Goal: Task Accomplishment & Management: Complete application form

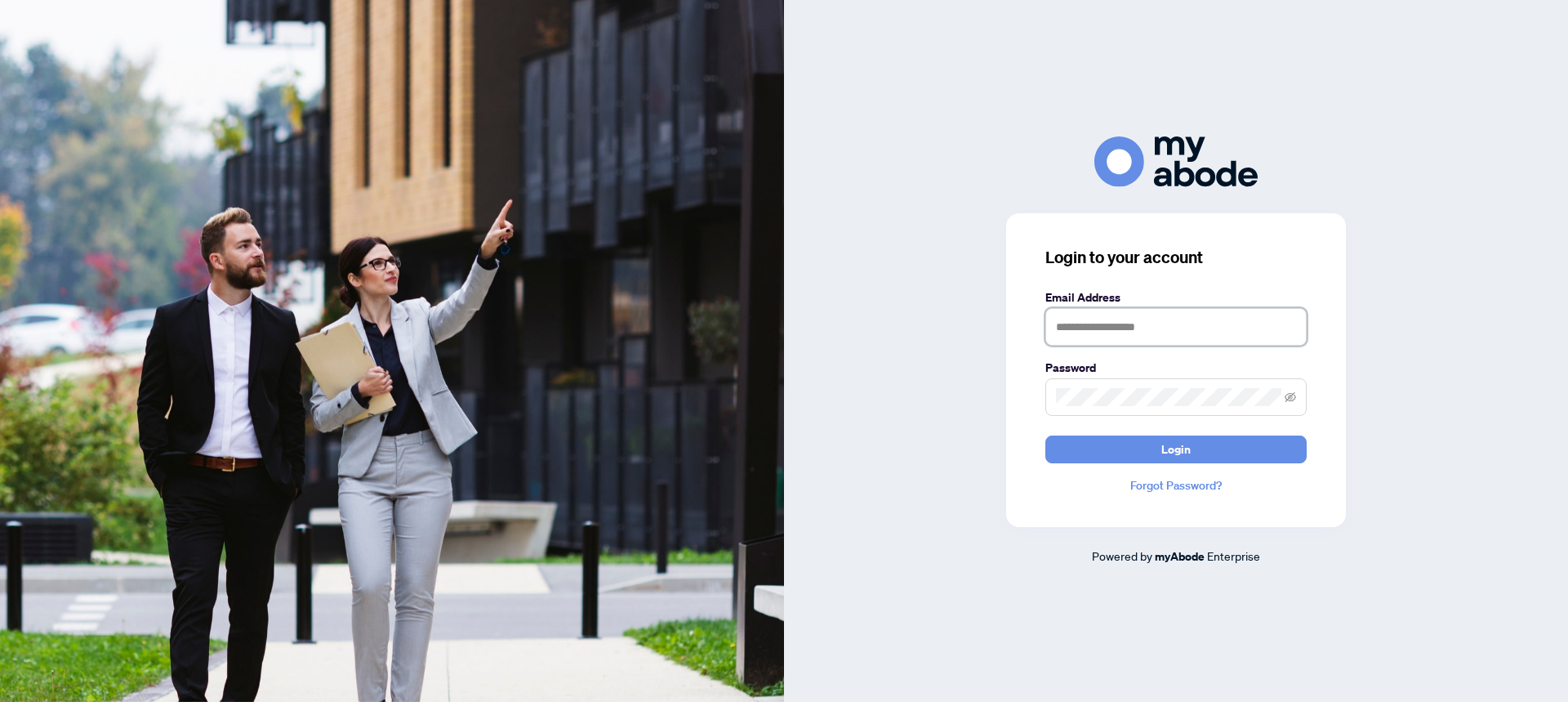
click at [1140, 346] on input "text" at bounding box center [1176, 326] width 261 height 37
type input "**********"
click at [1158, 448] on button "Login" at bounding box center [1176, 449] width 261 height 28
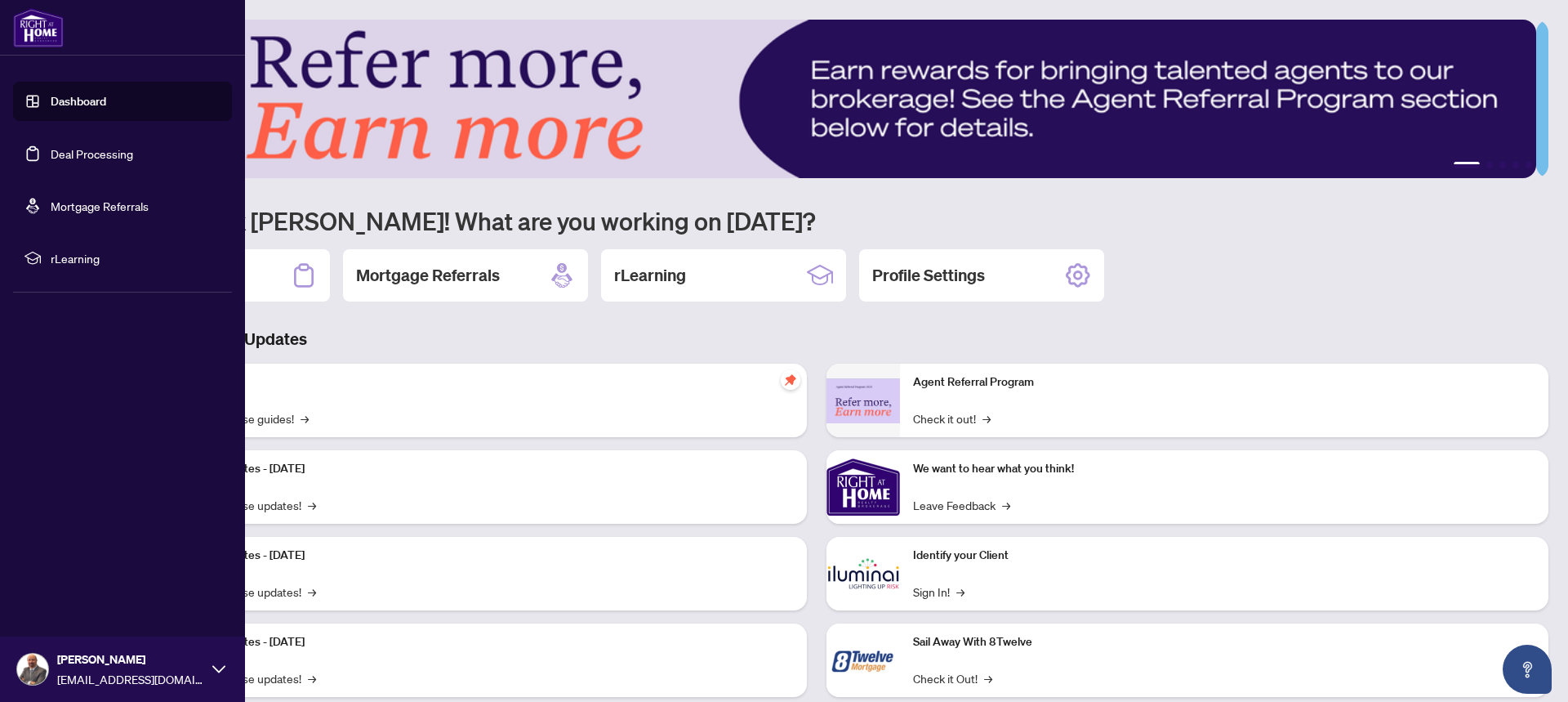
click at [51, 154] on link "Deal Processing" at bounding box center [92, 153] width 83 height 14
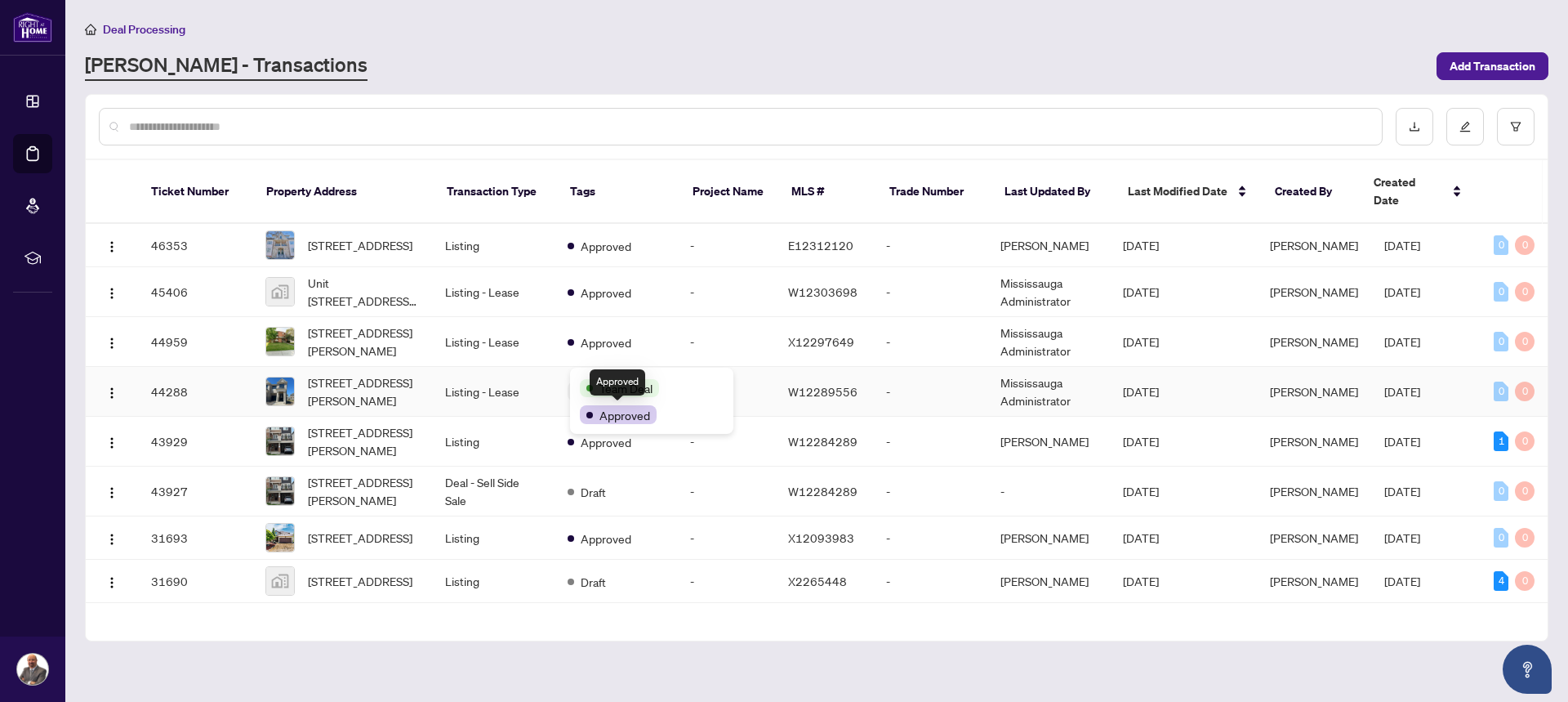
click at [619, 422] on span "Approved" at bounding box center [625, 414] width 51 height 18
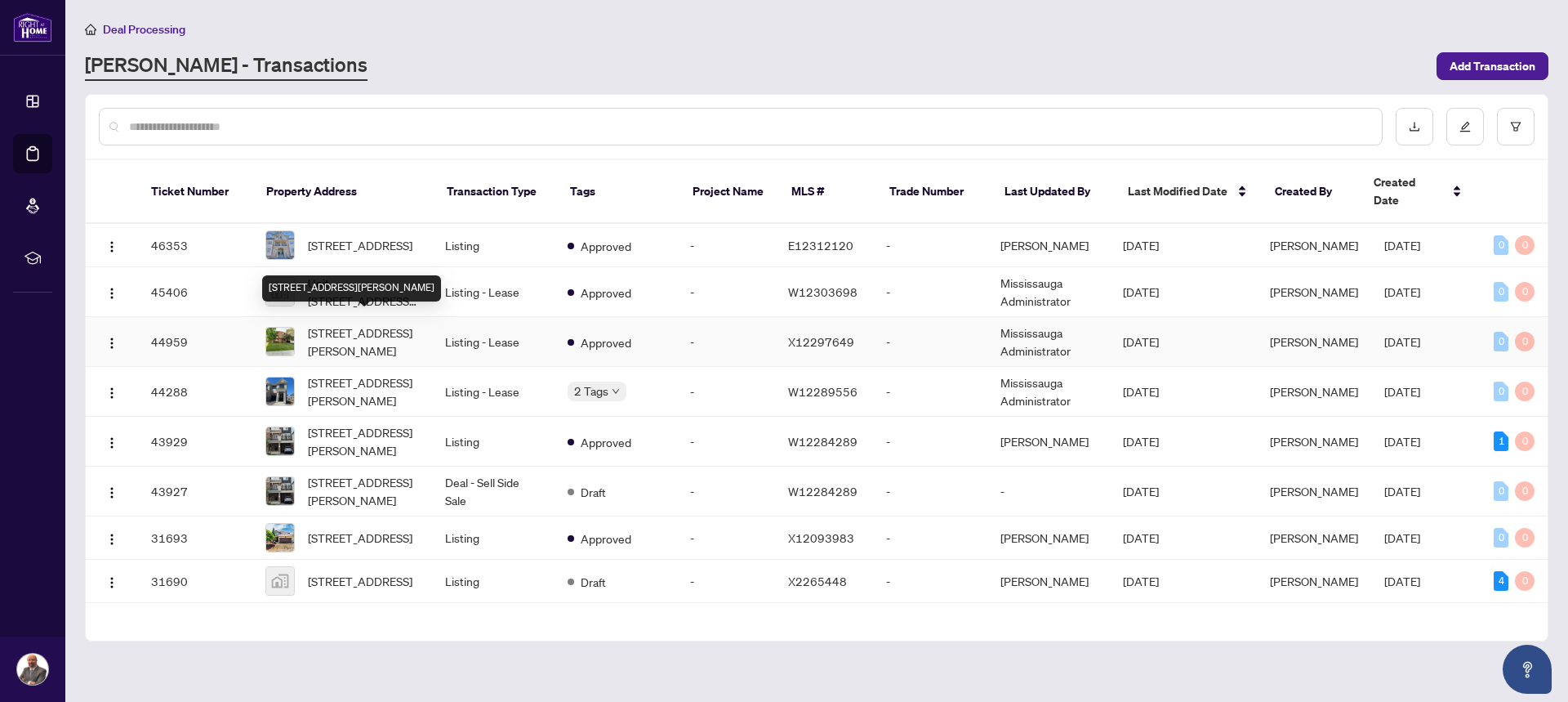
click at [333, 336] on span "[STREET_ADDRESS][PERSON_NAME]" at bounding box center [363, 342] width 111 height 36
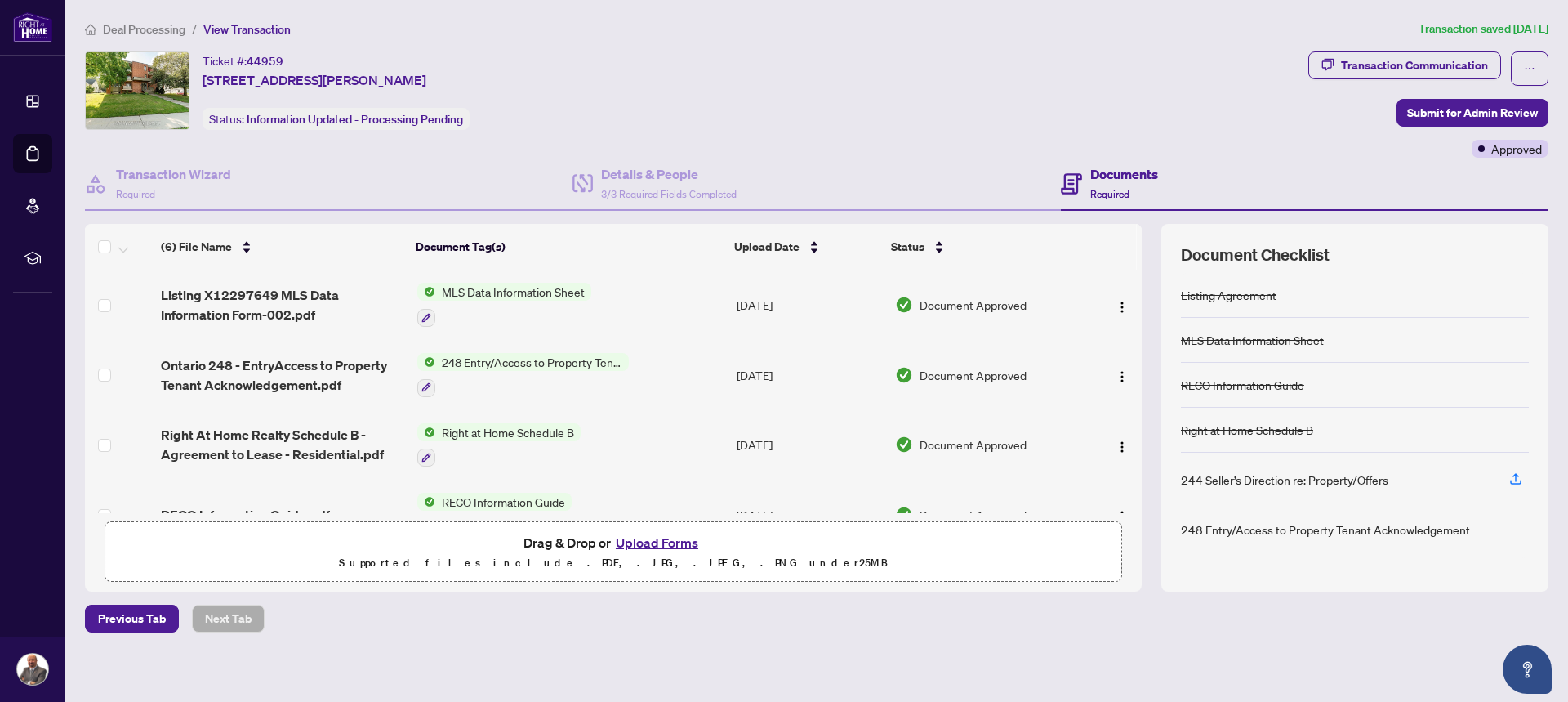
click at [680, 546] on button "Upload Forms" at bounding box center [657, 542] width 92 height 21
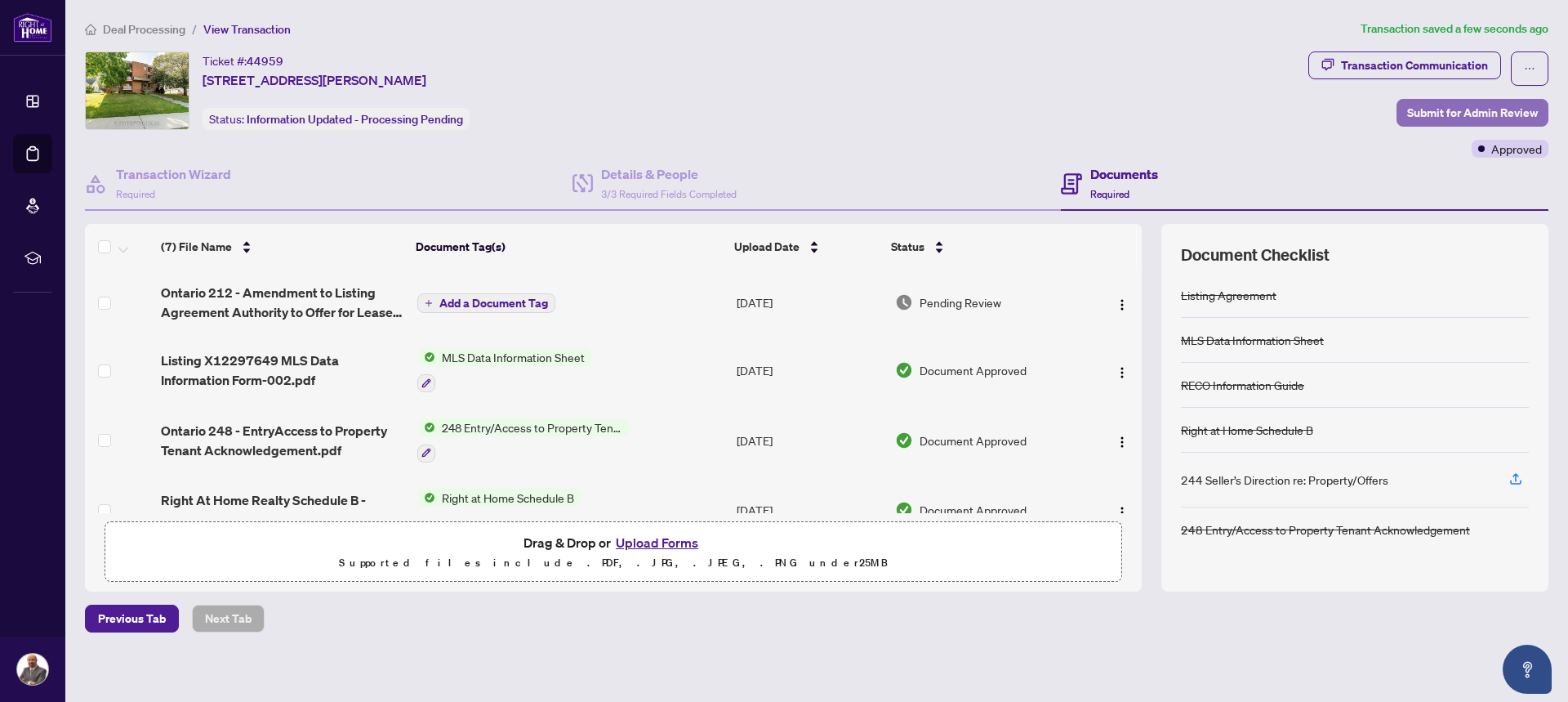
click at [1408, 110] on span "Submit for Admin Review" at bounding box center [1472, 112] width 131 height 26
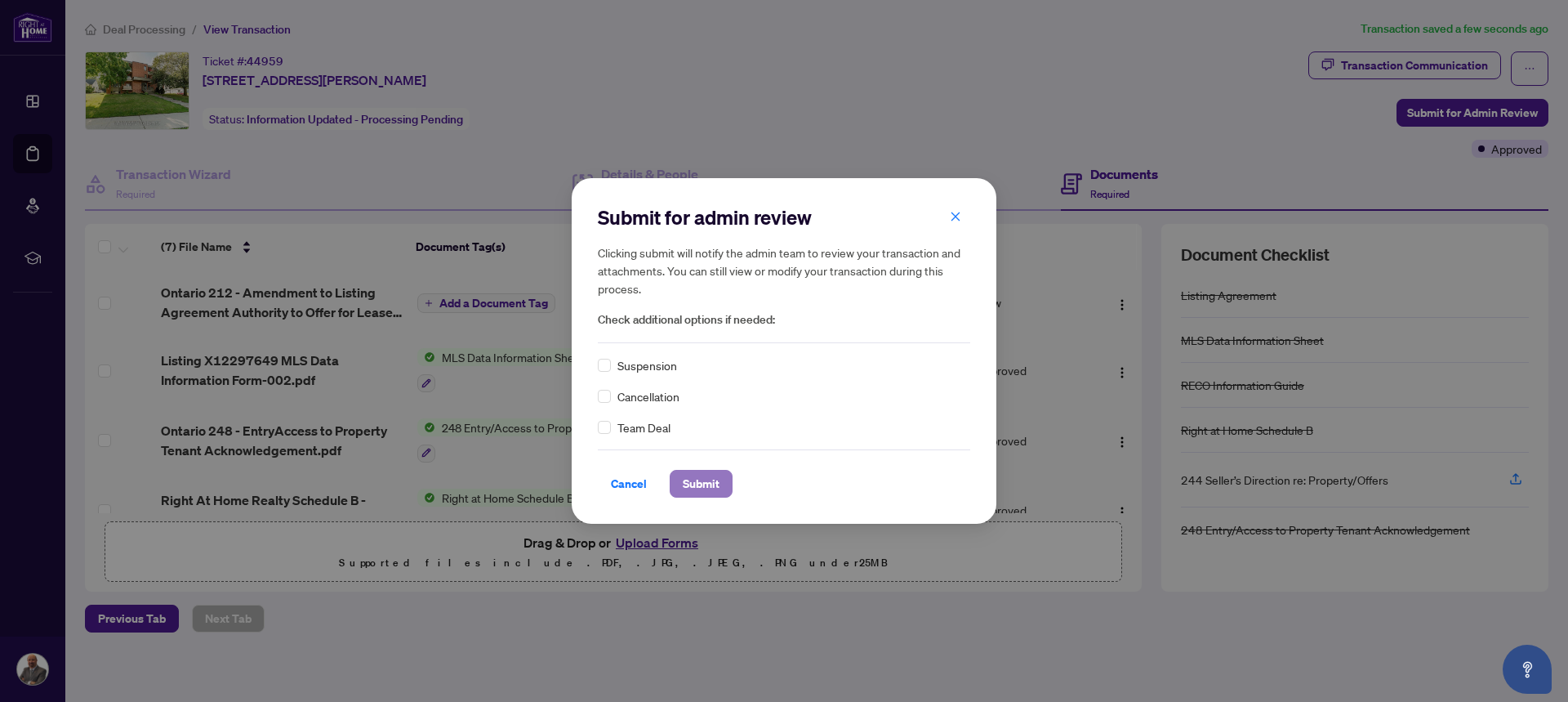
click at [693, 486] on span "Submit" at bounding box center [701, 483] width 36 height 26
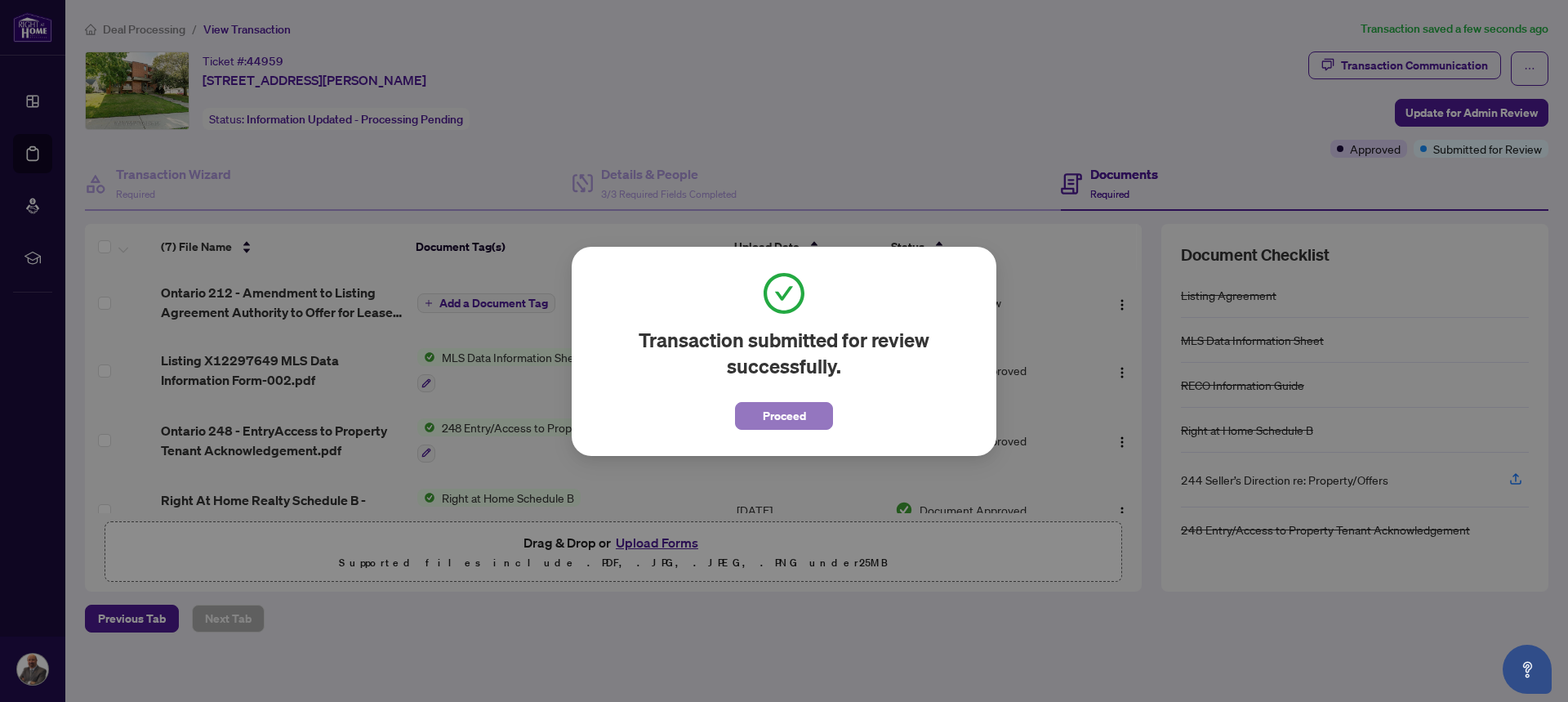
click at [801, 411] on span "Proceed" at bounding box center [784, 415] width 43 height 26
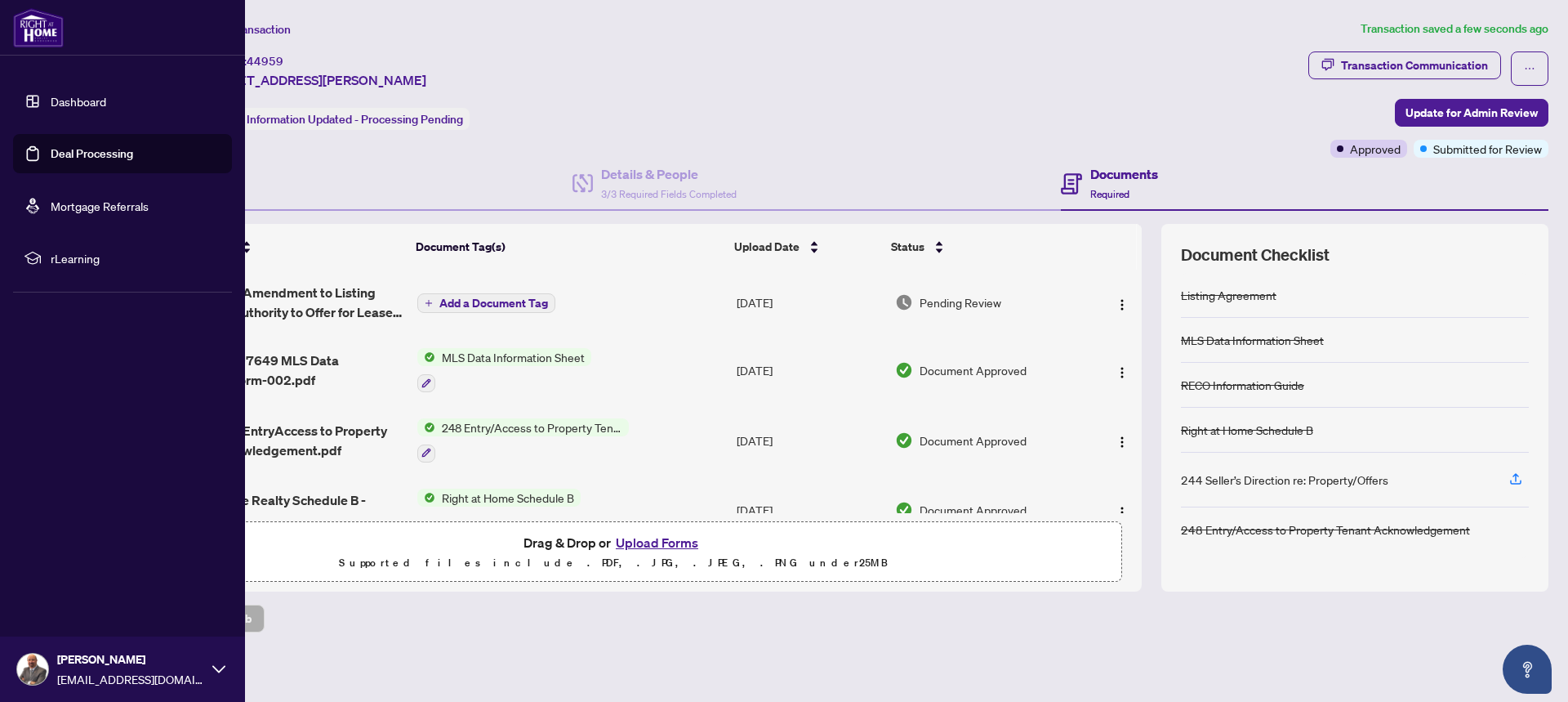
click at [58, 150] on link "Deal Processing" at bounding box center [92, 153] width 83 height 14
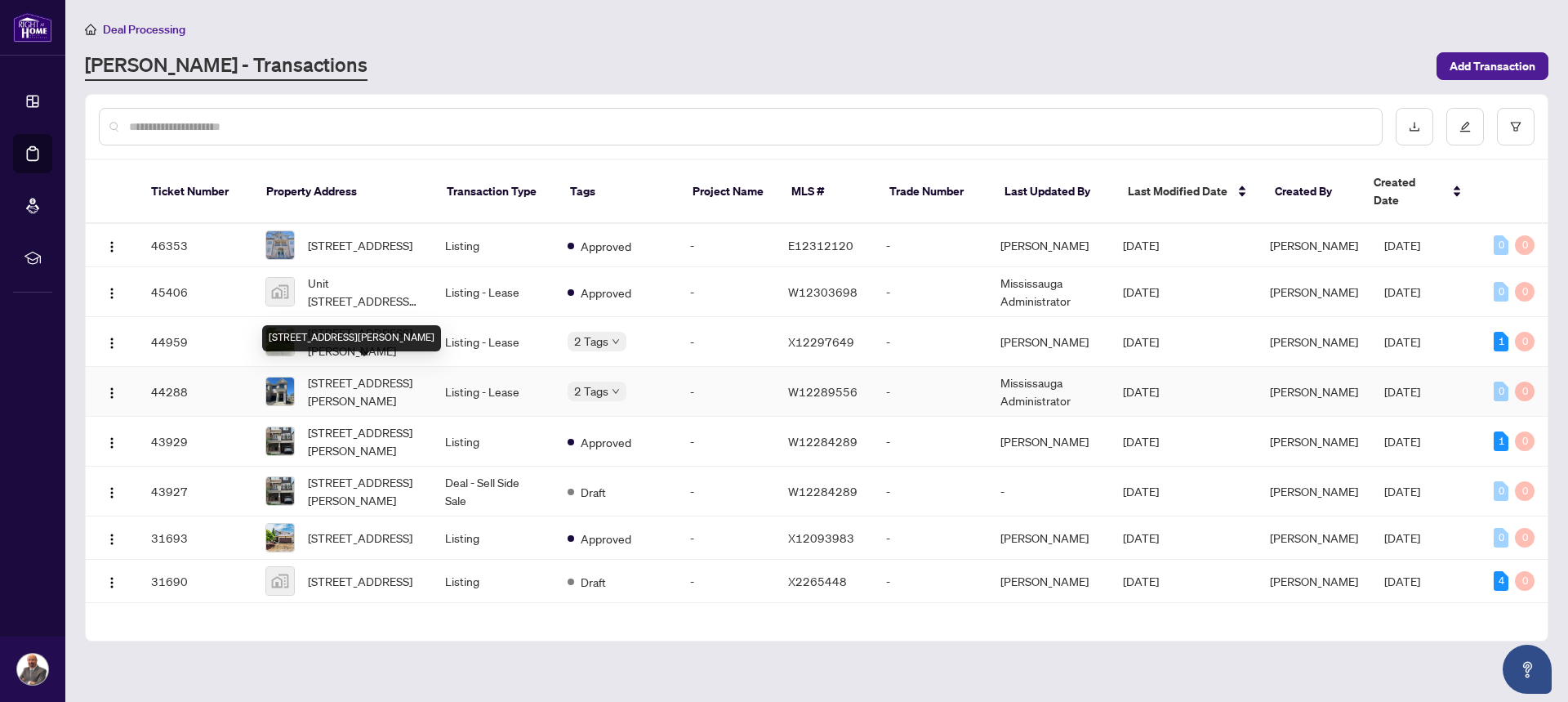
click at [363, 380] on span "[STREET_ADDRESS][PERSON_NAME]" at bounding box center [363, 392] width 111 height 36
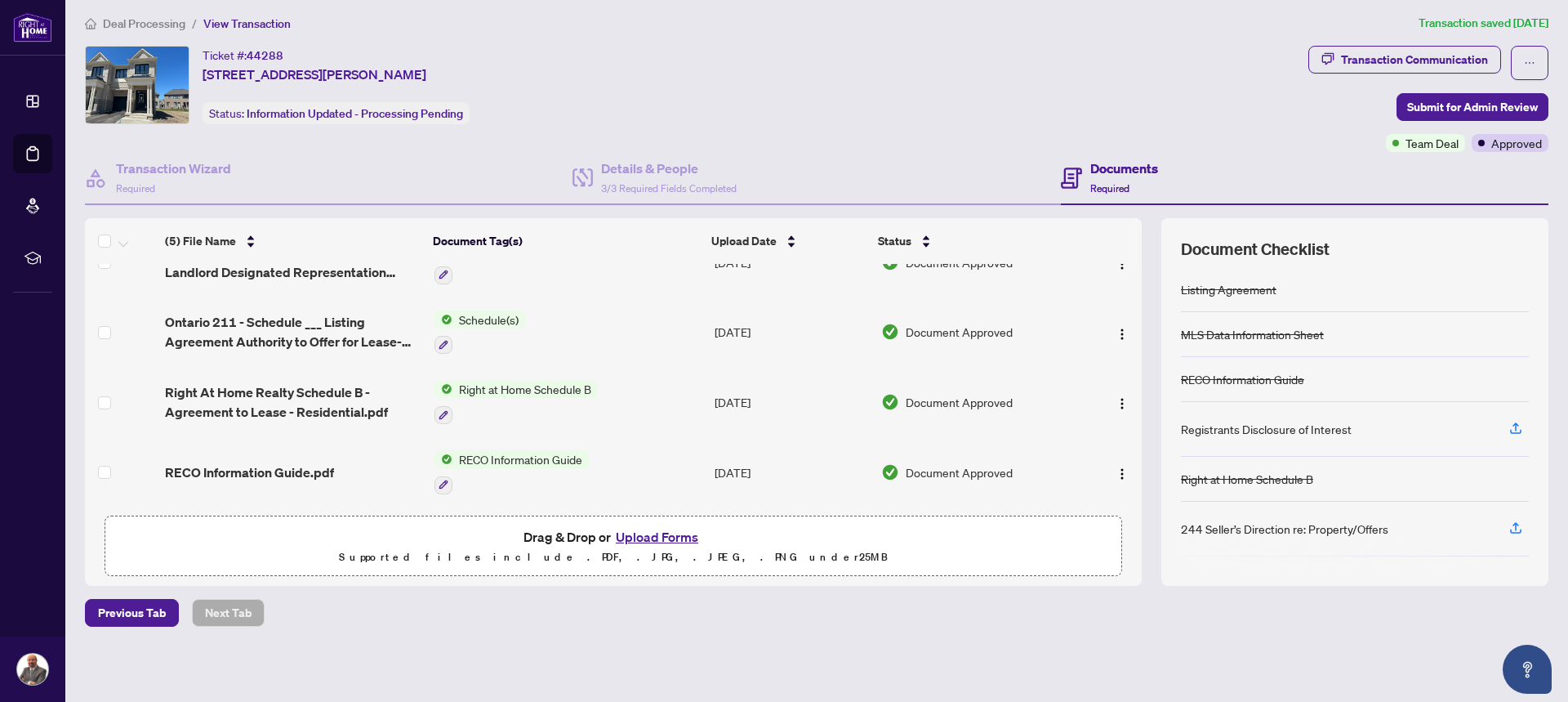
scroll to position [7, 0]
click at [1508, 431] on icon "button" at bounding box center [1515, 427] width 14 height 14
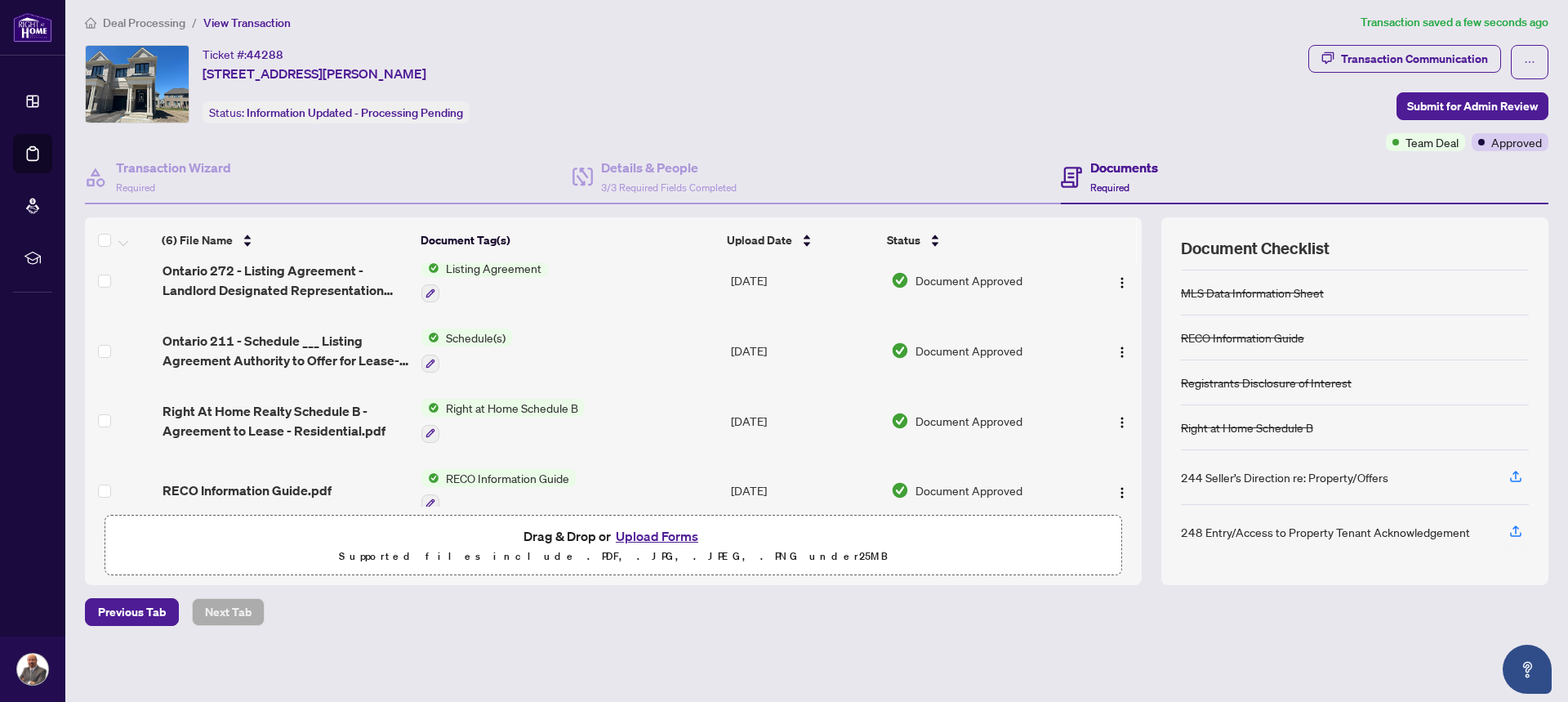
scroll to position [181, 0]
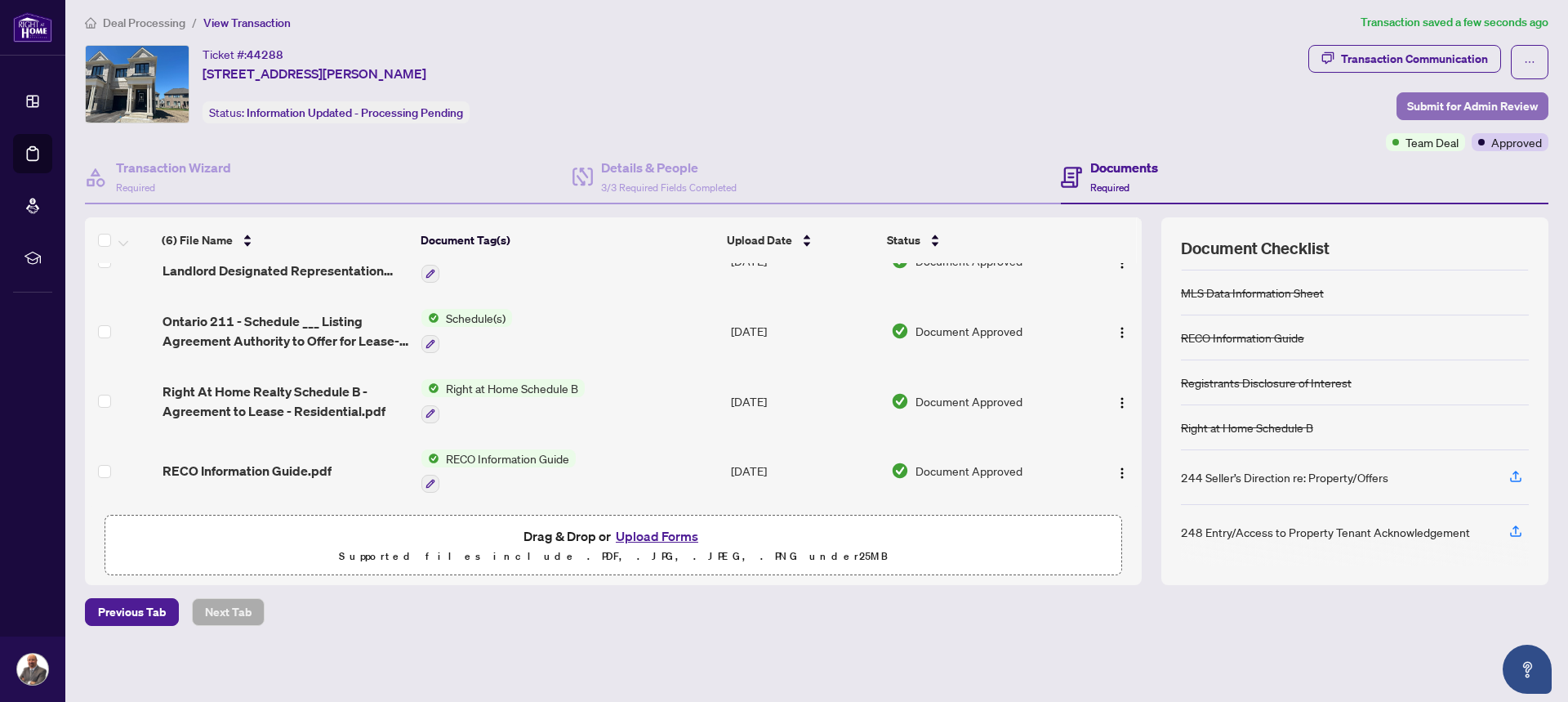
click at [1479, 104] on span "Submit for Admin Review" at bounding box center [1472, 106] width 131 height 26
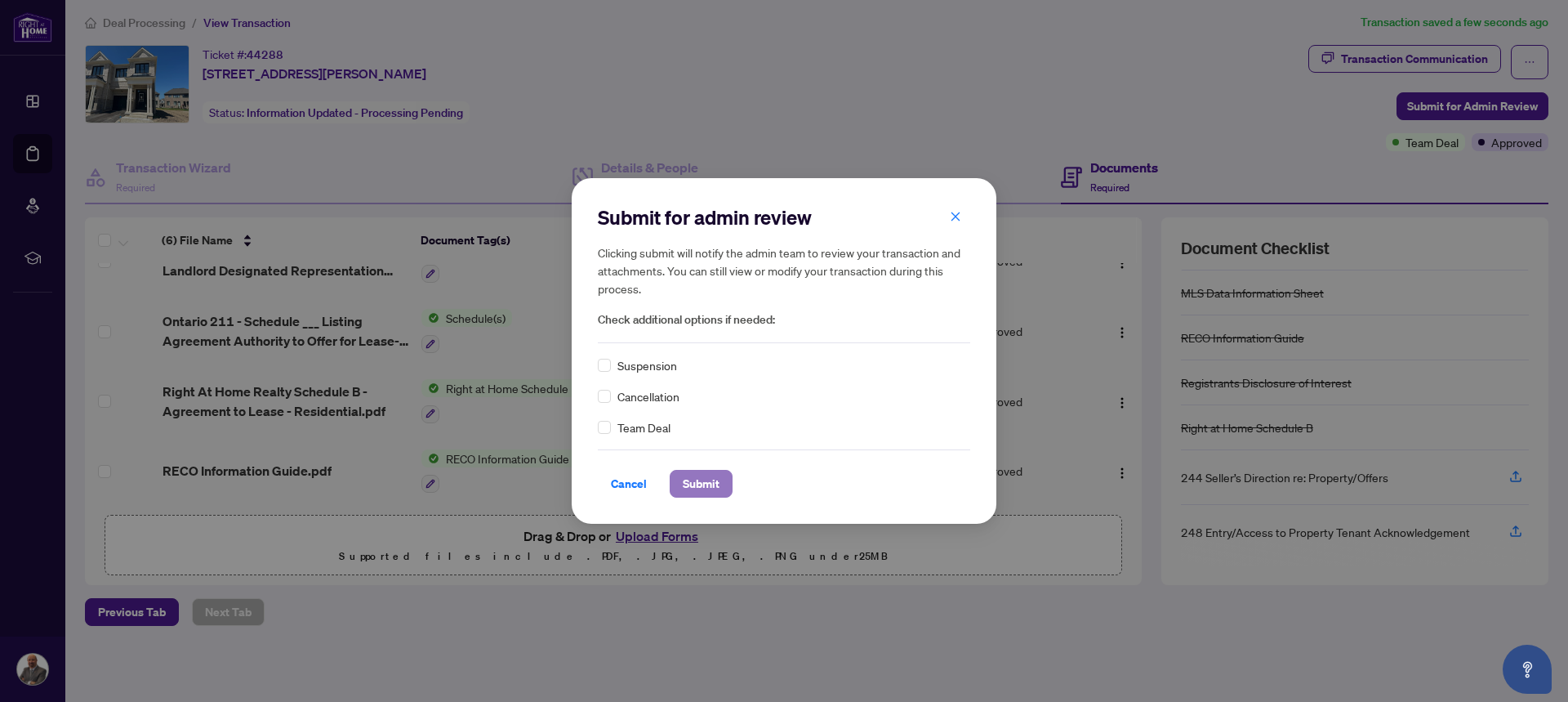
click at [727, 485] on button "Submit" at bounding box center [701, 484] width 63 height 28
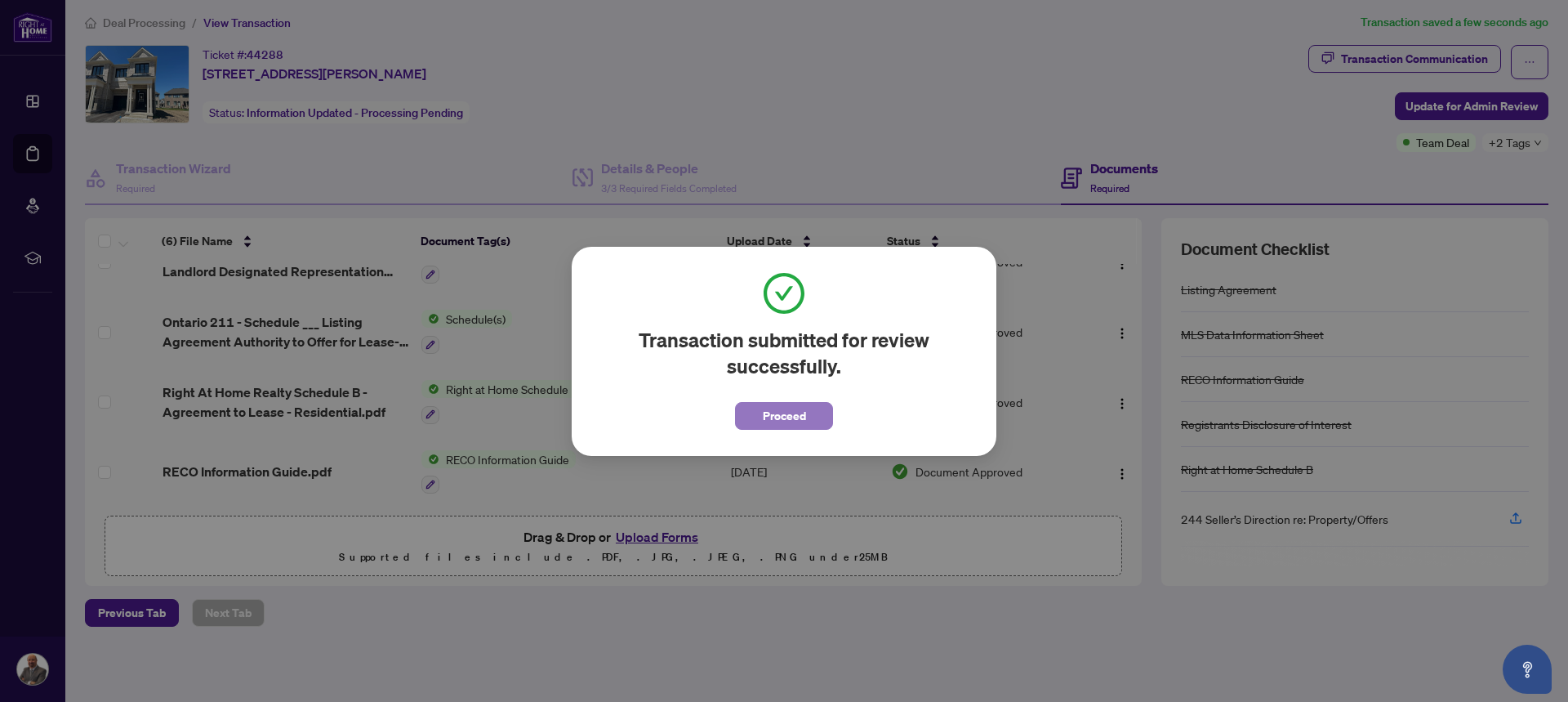
click at [799, 418] on span "Proceed" at bounding box center [784, 415] width 43 height 26
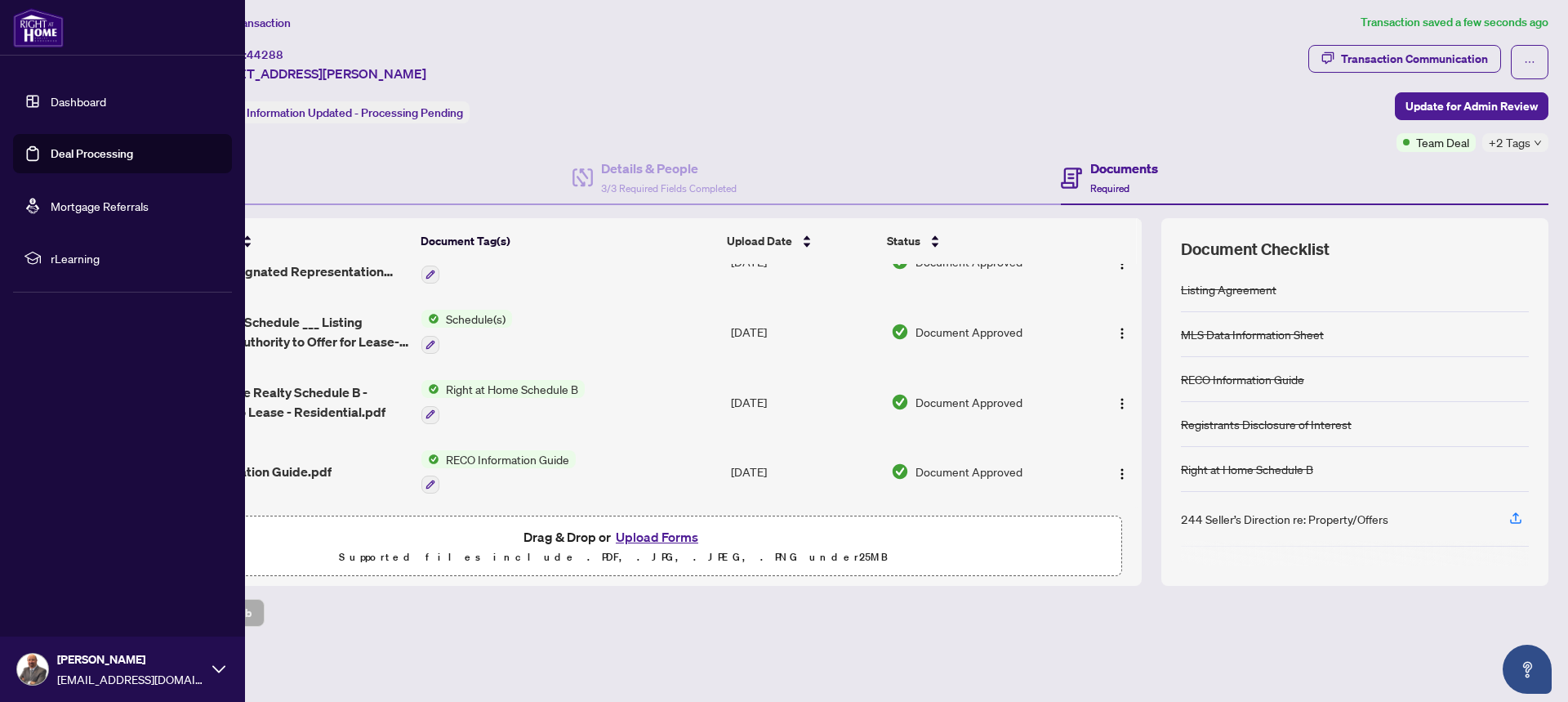
click at [51, 156] on link "Deal Processing" at bounding box center [92, 153] width 83 height 14
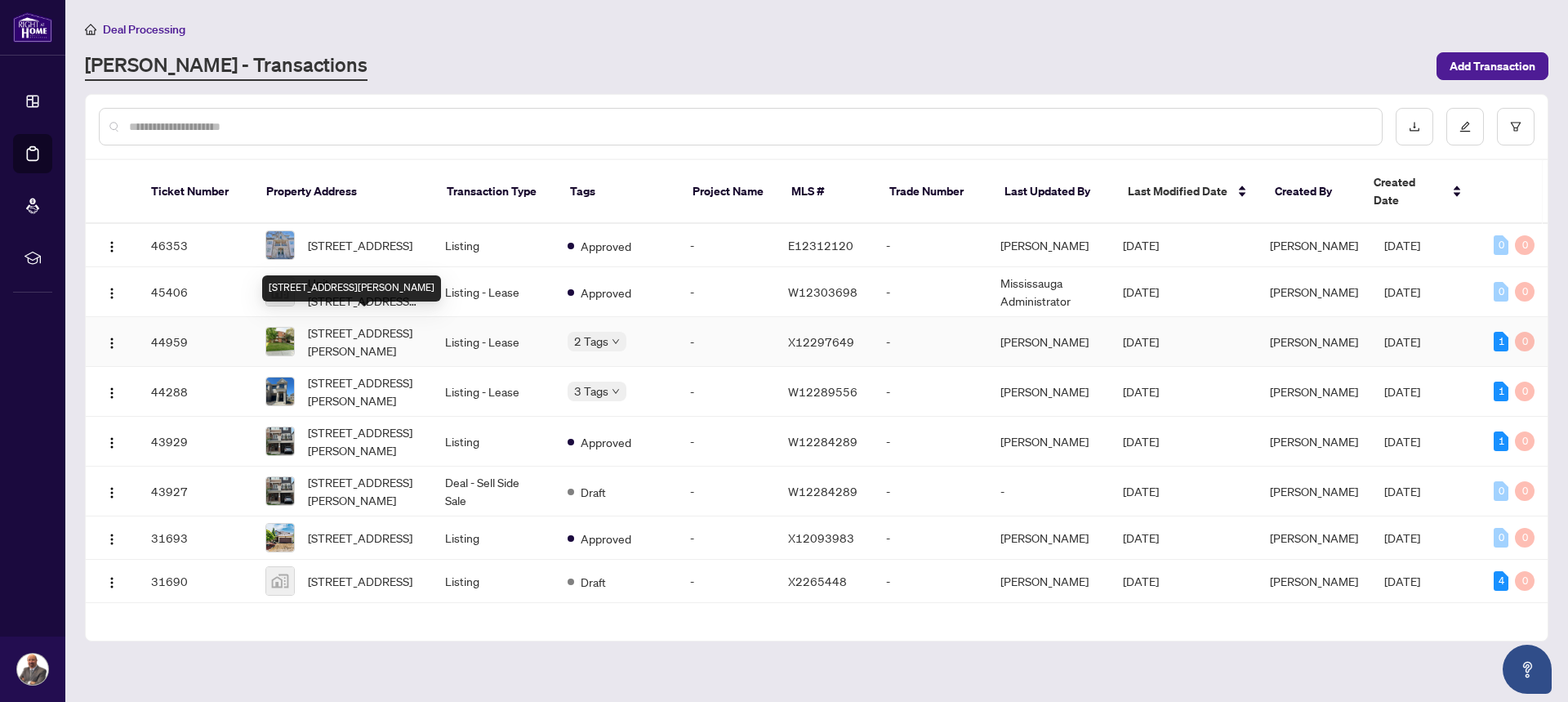
click at [351, 342] on span "[STREET_ADDRESS][PERSON_NAME]" at bounding box center [363, 342] width 111 height 36
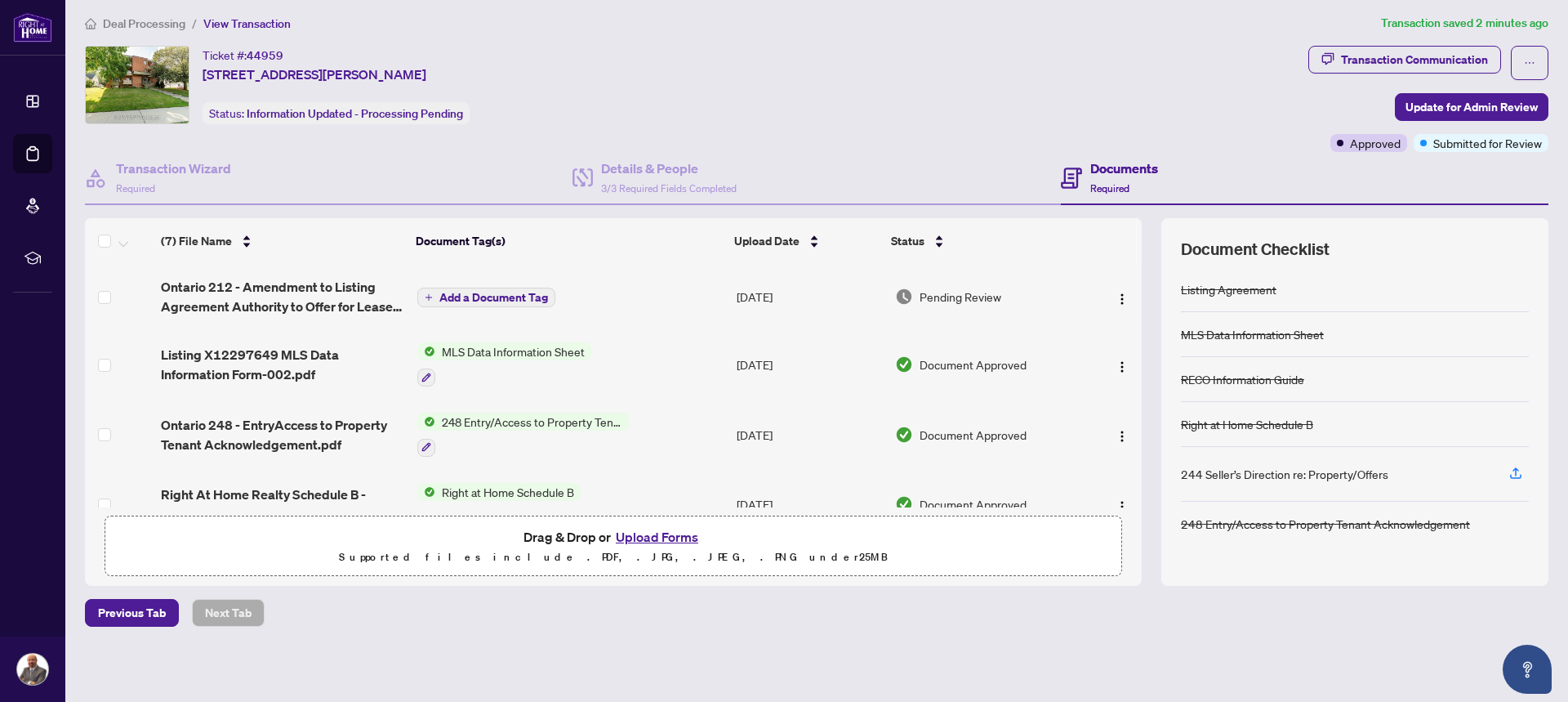
scroll to position [7, 0]
click at [1469, 107] on span "Update for Admin Review" at bounding box center [1472, 106] width 133 height 26
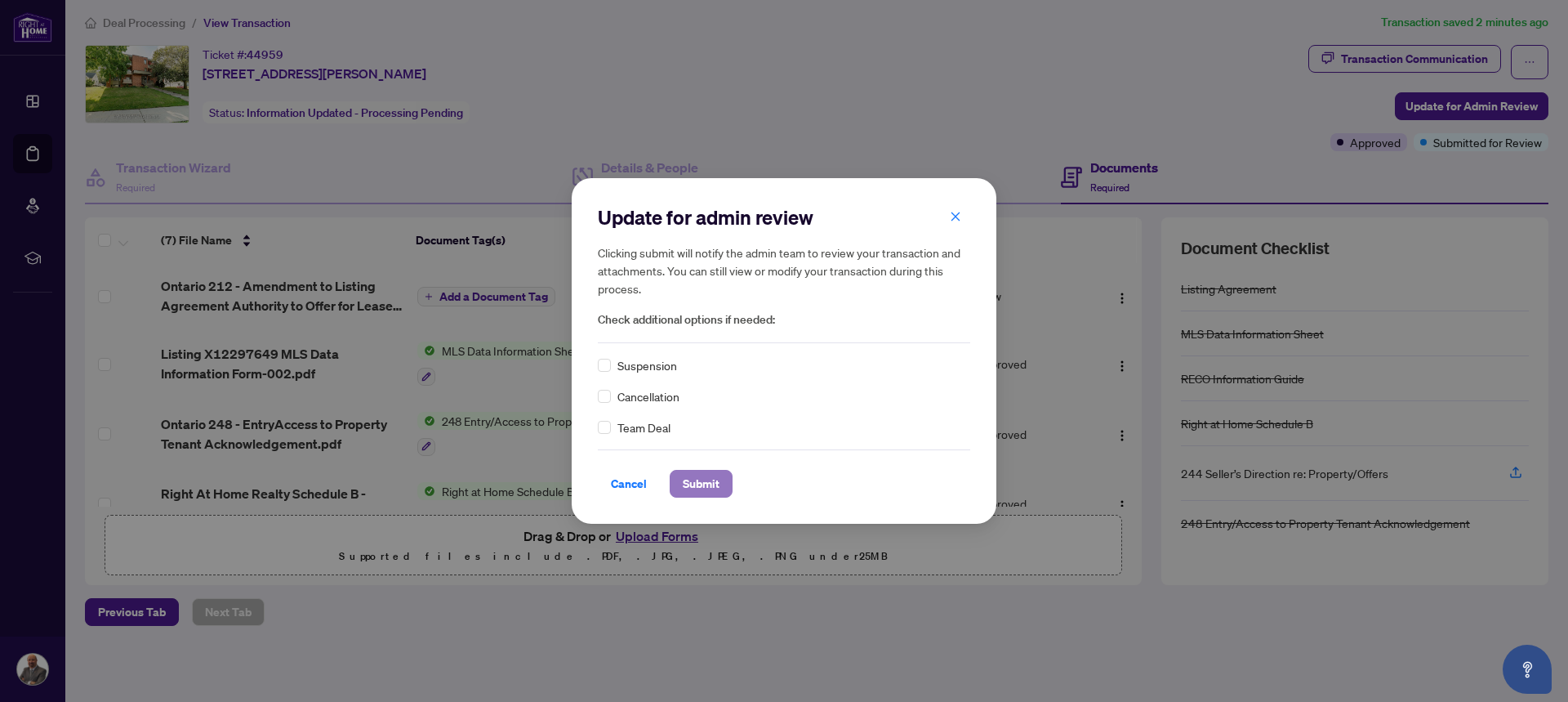
click at [712, 485] on span "Submit" at bounding box center [701, 483] width 36 height 26
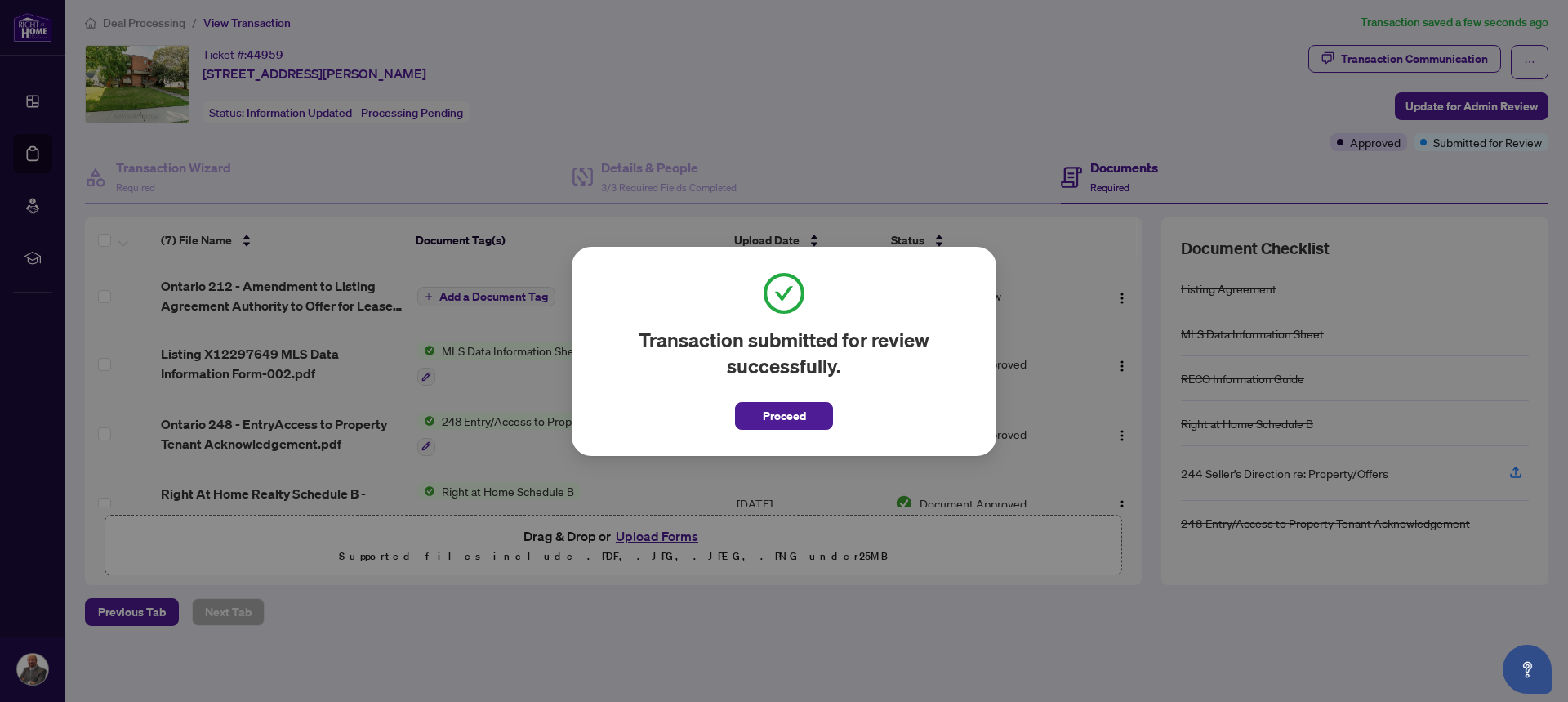
click at [801, 431] on div "Transaction submitted for review successfully. Proceed Cancel OK" at bounding box center [784, 351] width 424 height 209
click at [792, 407] on span "Proceed" at bounding box center [784, 415] width 43 height 26
